Goal: Navigation & Orientation: Understand site structure

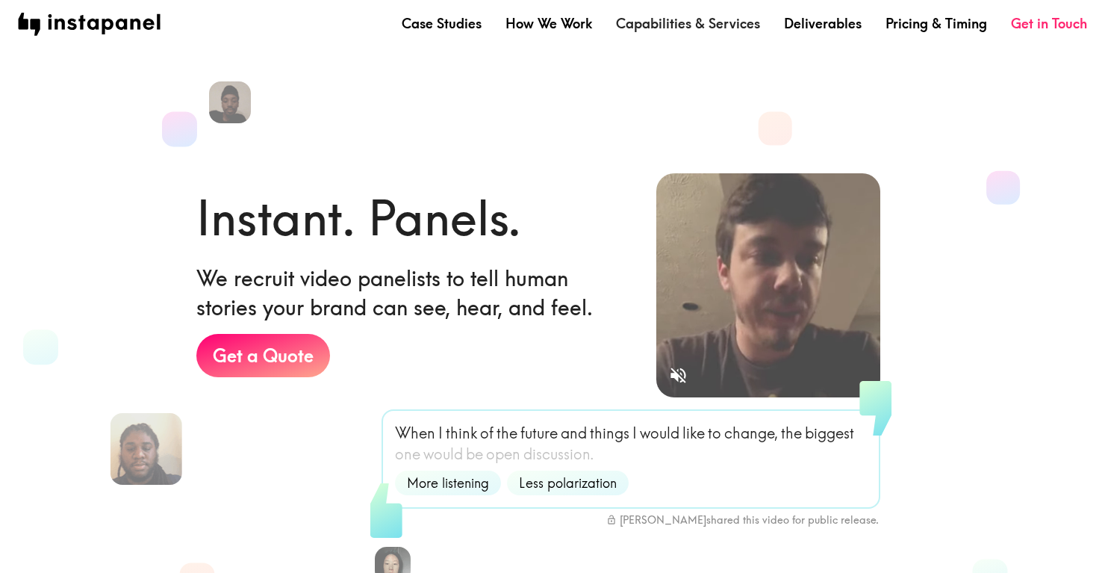
click at [674, 16] on link "Capabilities & Services" at bounding box center [688, 23] width 144 height 19
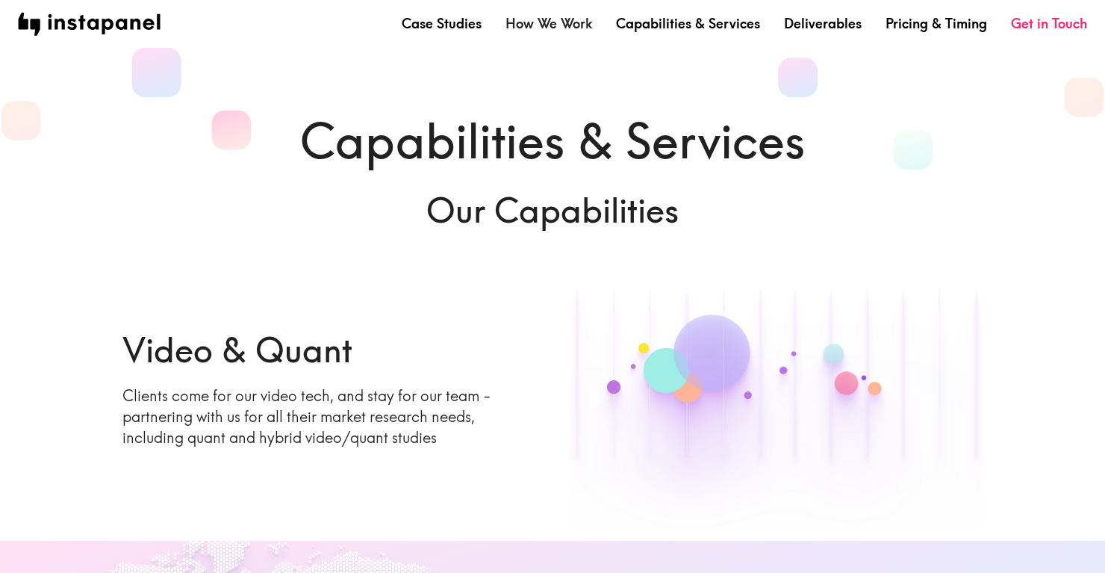
click at [546, 23] on link "How We Work" at bounding box center [548, 23] width 87 height 19
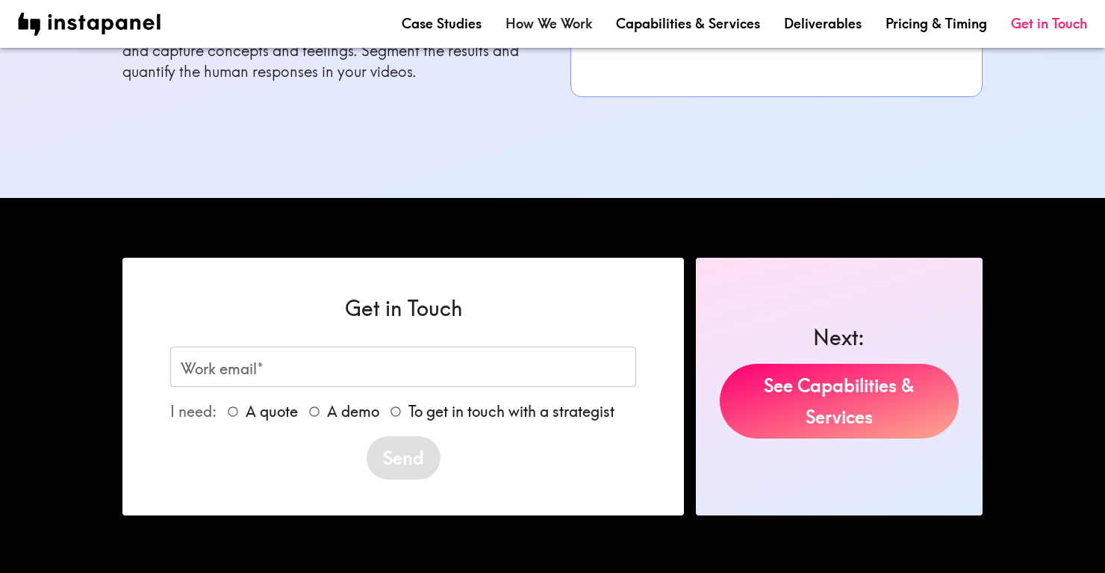
scroll to position [1750, 0]
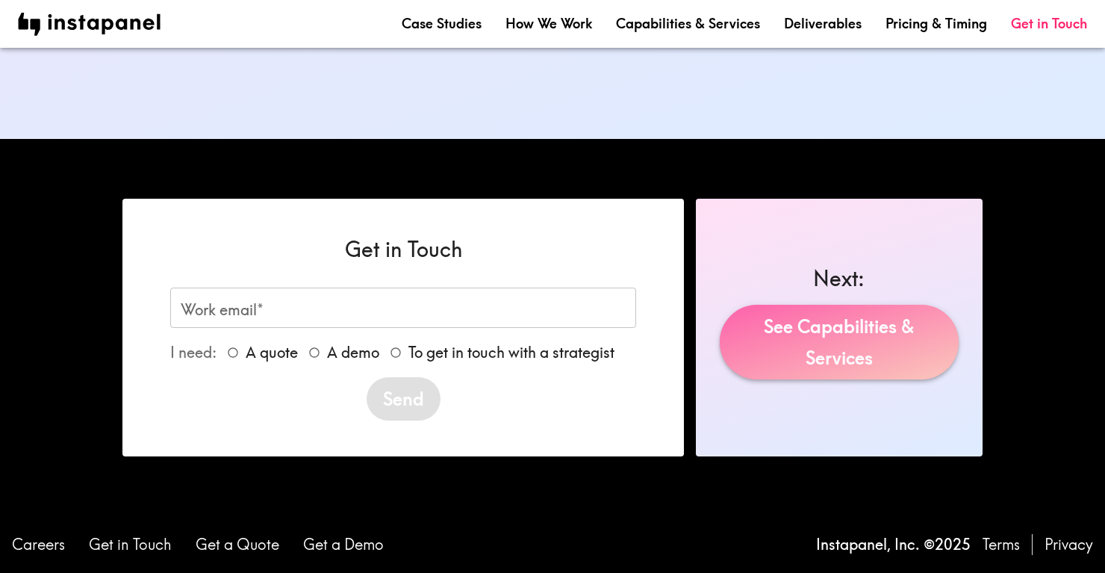
click at [787, 339] on link "See Capabilities & Services" at bounding box center [839, 342] width 239 height 75
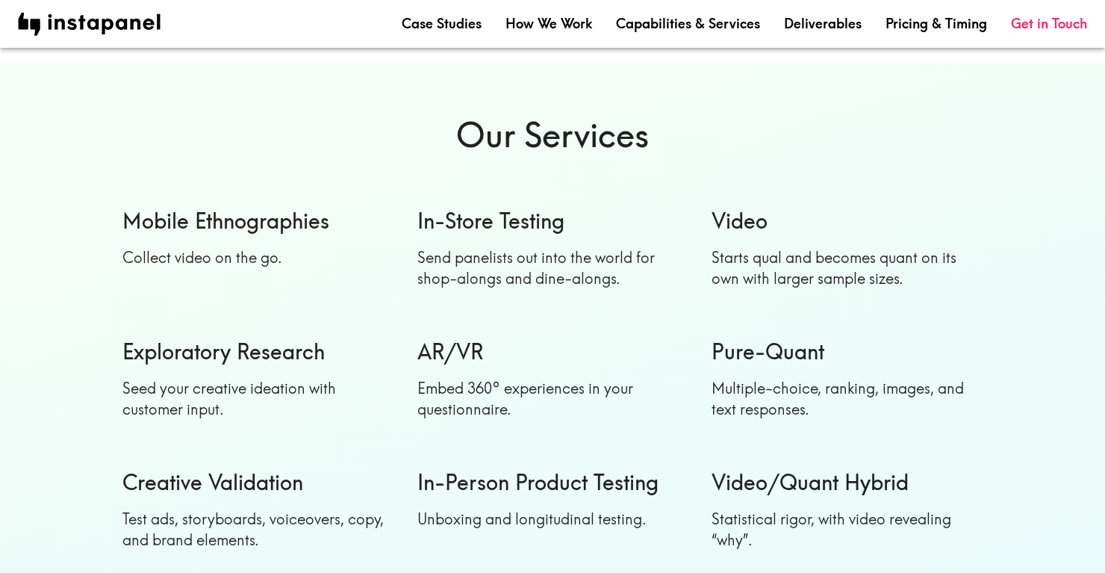
scroll to position [1225, 0]
